Goal: Transaction & Acquisition: Purchase product/service

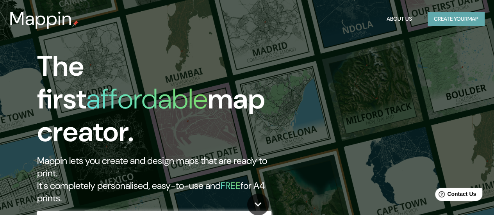
click at [443, 13] on button "Create your map" at bounding box center [455, 19] width 57 height 14
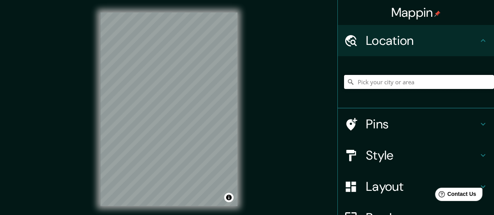
click at [411, 84] on input "Pick your city or area" at bounding box center [419, 82] width 150 height 14
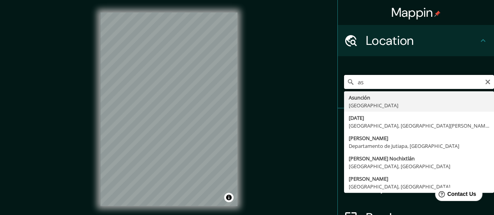
type input "a"
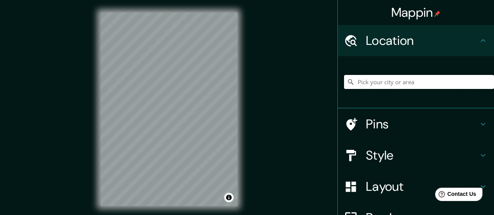
type input "P"
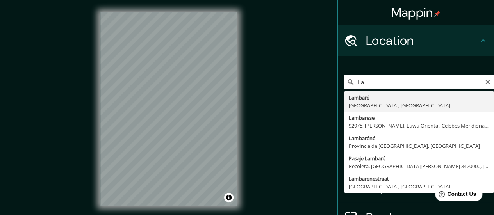
type input "L"
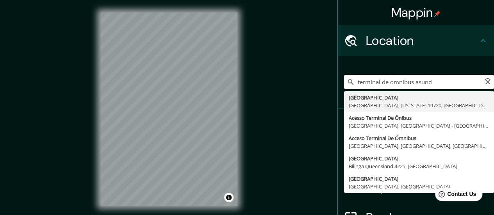
click at [411, 84] on input "terminal de omnibus asunci" at bounding box center [419, 82] width 150 height 14
type input "t"
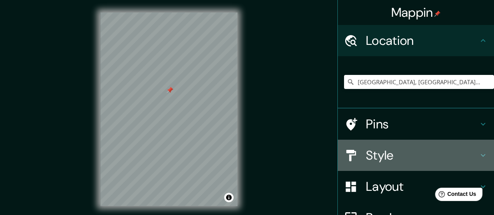
click at [402, 157] on h4 "Style" at bounding box center [422, 156] width 112 height 16
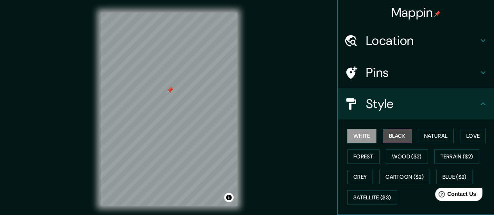
click at [393, 137] on button "Black" at bounding box center [397, 136] width 29 height 14
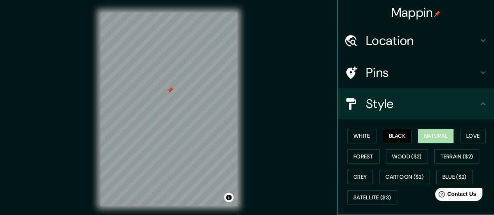
click at [429, 135] on button "Natural" at bounding box center [436, 136] width 36 height 14
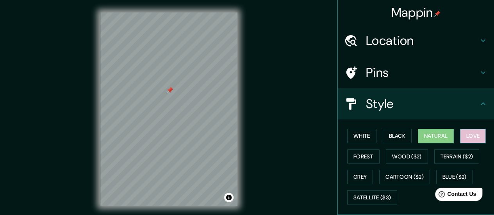
click at [464, 132] on button "Love" at bounding box center [473, 136] width 26 height 14
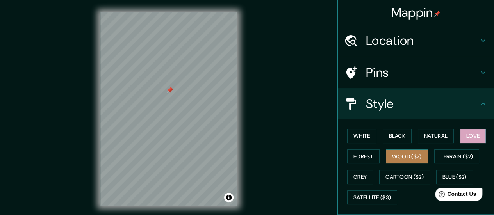
click at [390, 153] on button "Wood ($2)" at bounding box center [407, 156] width 42 height 14
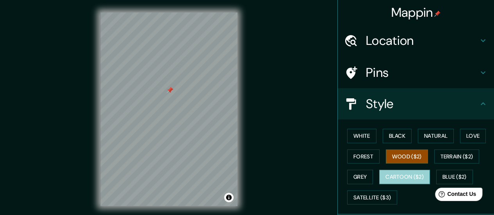
click at [397, 175] on button "Cartoon ($2)" at bounding box center [404, 177] width 51 height 14
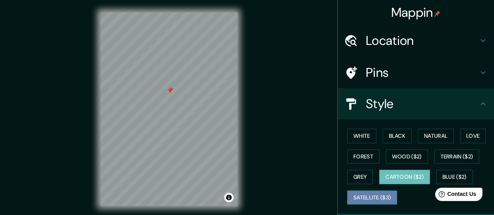
click at [365, 190] on button "Satellite ($3)" at bounding box center [372, 197] width 50 height 14
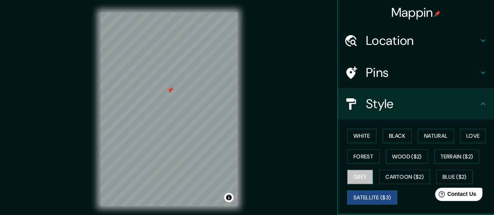
click at [355, 174] on button "Grey" at bounding box center [360, 177] width 26 height 14
click at [371, 200] on button "Satellite ($3)" at bounding box center [372, 197] width 50 height 14
click at [240, 117] on div "© Mapbox © OpenStreetMap Improve this map © Maxar" at bounding box center [169, 109] width 162 height 219
click at [259, 136] on div "Mappin Location [GEOGRAPHIC_DATA], [GEOGRAPHIC_DATA], [GEOGRAPHIC_DATA] Pins St…" at bounding box center [247, 115] width 494 height 231
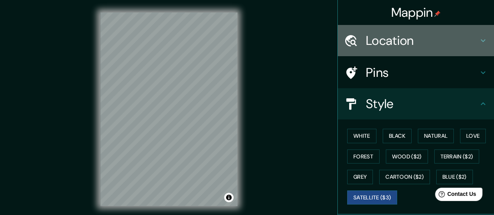
click at [392, 40] on h4 "Location" at bounding box center [422, 41] width 112 height 16
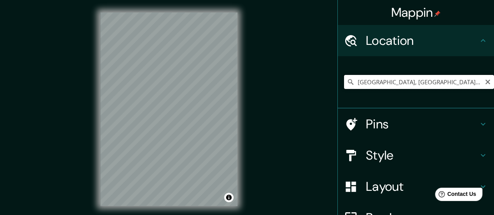
click at [418, 85] on input "[GEOGRAPHIC_DATA], [GEOGRAPHIC_DATA], [GEOGRAPHIC_DATA]" at bounding box center [419, 82] width 150 height 14
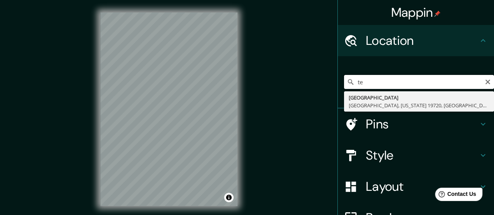
type input "t"
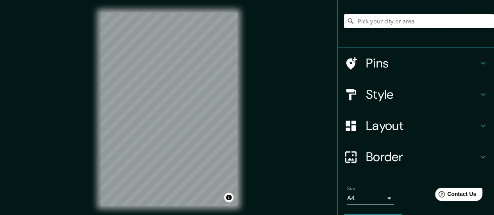
scroll to position [62, 0]
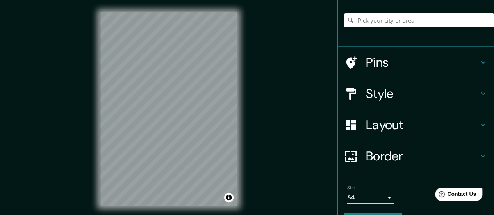
click at [383, 127] on h4 "Layout" at bounding box center [422, 125] width 112 height 16
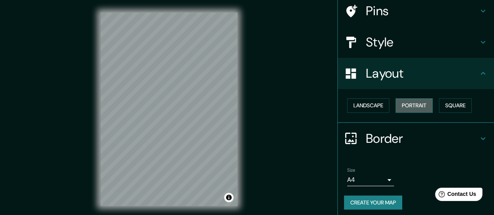
click at [404, 103] on button "Portrait" at bounding box center [413, 105] width 37 height 14
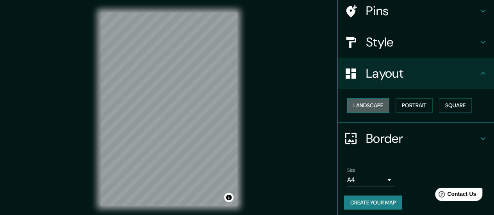
click at [367, 107] on button "Landscape" at bounding box center [368, 105] width 42 height 14
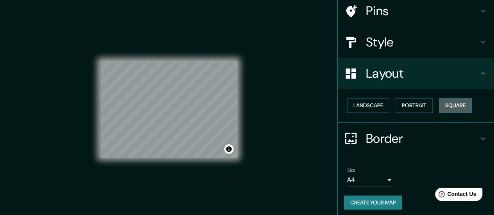
click at [459, 107] on button "Square" at bounding box center [455, 105] width 33 height 14
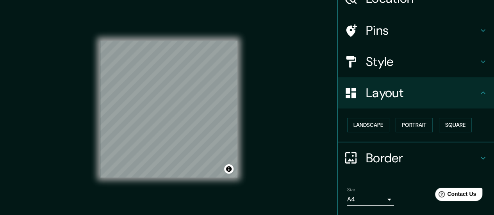
scroll to position [0, 0]
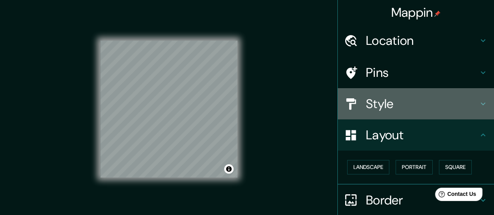
click at [383, 102] on h4 "Style" at bounding box center [422, 104] width 112 height 16
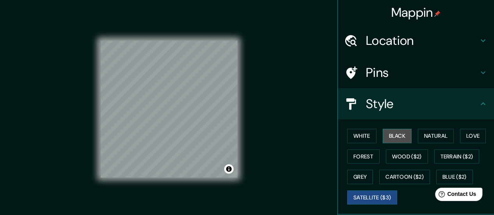
click at [390, 137] on button "Black" at bounding box center [397, 136] width 29 height 14
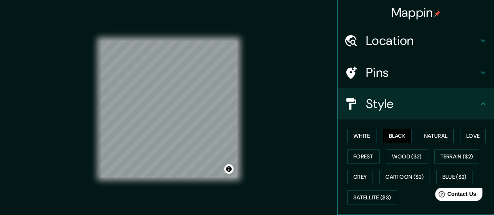
click at [424, 143] on div "White Black Natural Love Forest Wood ($2) Terrain ($2) Grey Cartoon ($2) Blue (…" at bounding box center [419, 167] width 150 height 82
click at [425, 137] on button "Natural" at bounding box center [436, 136] width 36 height 14
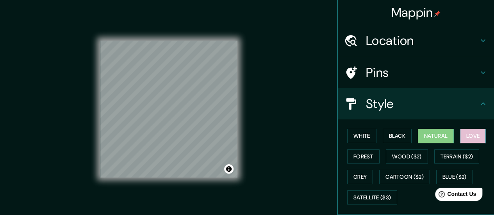
click at [466, 137] on button "Love" at bounding box center [473, 136] width 26 height 14
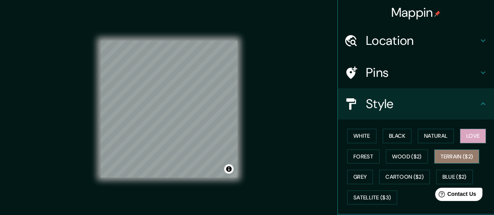
click at [459, 160] on button "Terrain ($2)" at bounding box center [456, 156] width 45 height 14
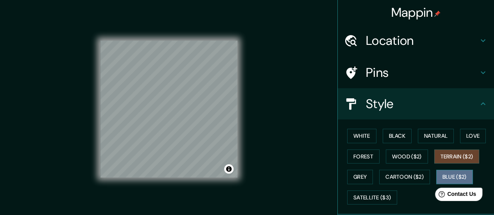
click at [449, 174] on button "Blue ($2)" at bounding box center [454, 177] width 37 height 14
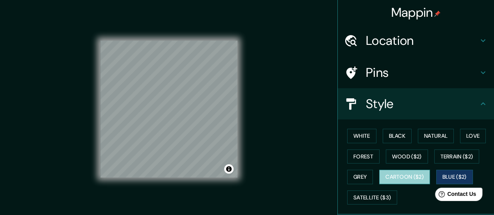
click at [411, 177] on button "Cartoon ($2)" at bounding box center [404, 177] width 51 height 14
click at [136, 35] on div "© Mapbox © OpenStreetMap Improve this map" at bounding box center [168, 109] width 137 height 194
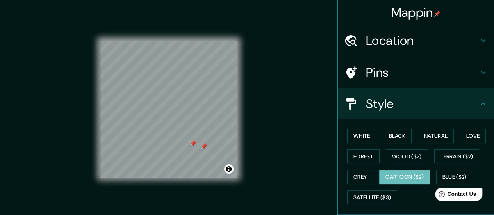
click at [78, 107] on div "Mappin Location Pins Style White Black Natural Love Forest Wood ($2) Terrain ($…" at bounding box center [247, 115] width 494 height 231
click at [226, 15] on div "© Mapbox © OpenStreetMap Improve this map" at bounding box center [168, 109] width 137 height 194
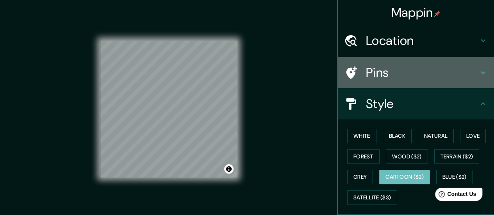
click at [386, 72] on h4 "Pins" at bounding box center [422, 73] width 112 height 16
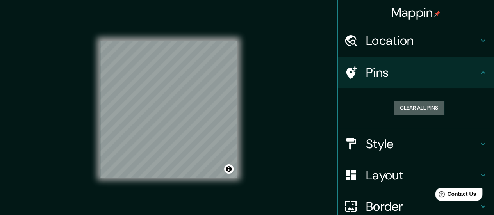
click at [395, 107] on button "Clear all pins" at bounding box center [418, 108] width 51 height 14
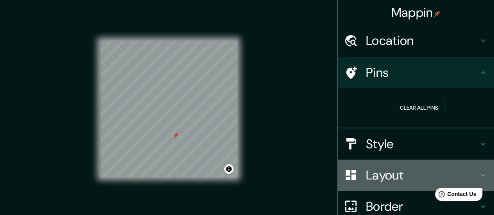
click at [409, 182] on h4 "Layout" at bounding box center [422, 175] width 112 height 16
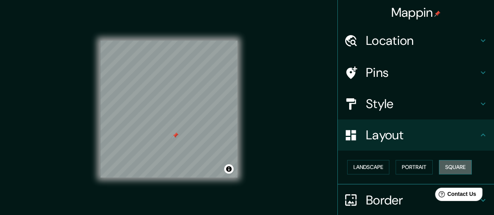
click at [446, 162] on button "Square" at bounding box center [455, 167] width 33 height 14
click at [408, 165] on button "Portrait" at bounding box center [413, 167] width 37 height 14
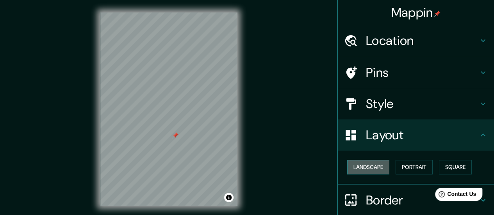
click at [358, 166] on button "Landscape" at bounding box center [368, 167] width 42 height 14
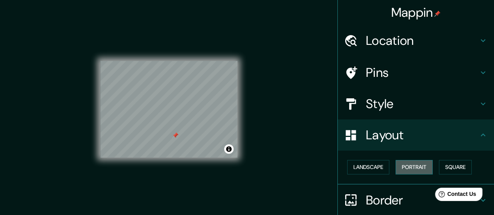
click at [400, 168] on button "Portrait" at bounding box center [413, 167] width 37 height 14
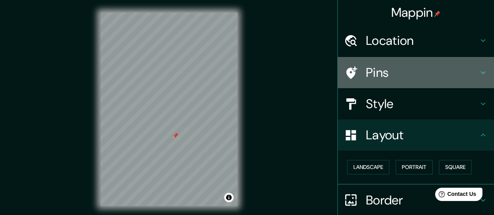
click at [407, 72] on h4 "Pins" at bounding box center [422, 73] width 112 height 16
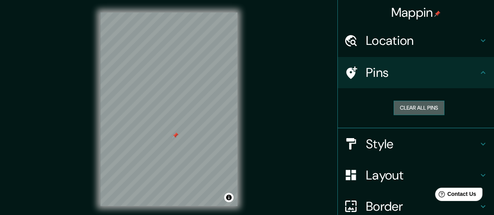
click at [414, 103] on button "Clear all pins" at bounding box center [418, 108] width 51 height 14
